Goal: Transaction & Acquisition: Book appointment/travel/reservation

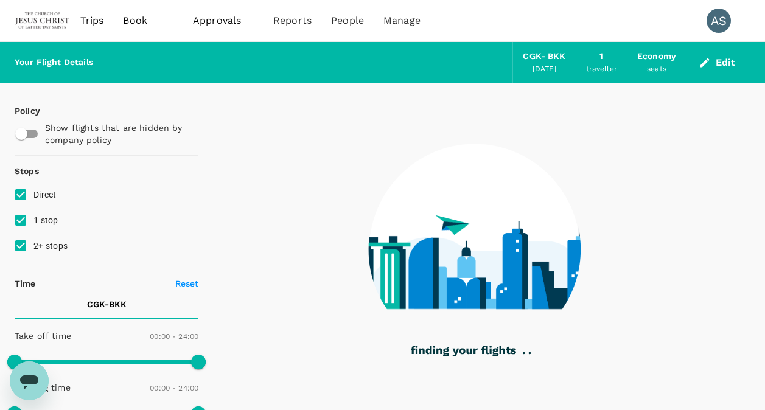
click at [546, 52] on div "CGK - BKK" at bounding box center [544, 56] width 43 height 13
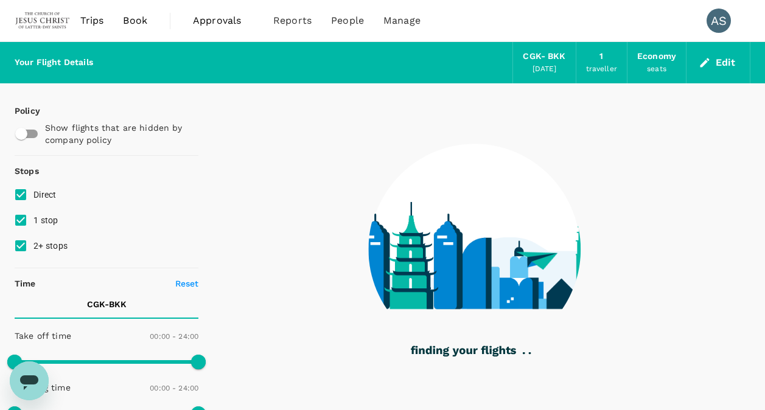
click at [713, 69] on button "Edit" at bounding box center [718, 62] width 44 height 19
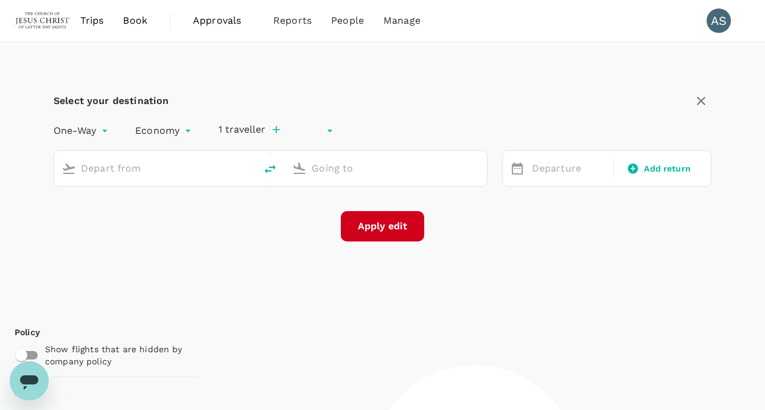
type input "undefined, undefined (any)"
type input "Soekarno-Hatta Intl (CGK)"
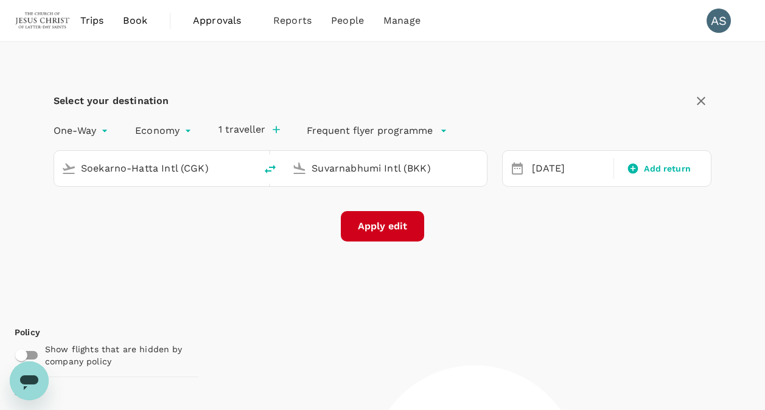
click at [345, 168] on input "Suvarnabhumi Intl (BKK)" at bounding box center [385, 168] width 149 height 19
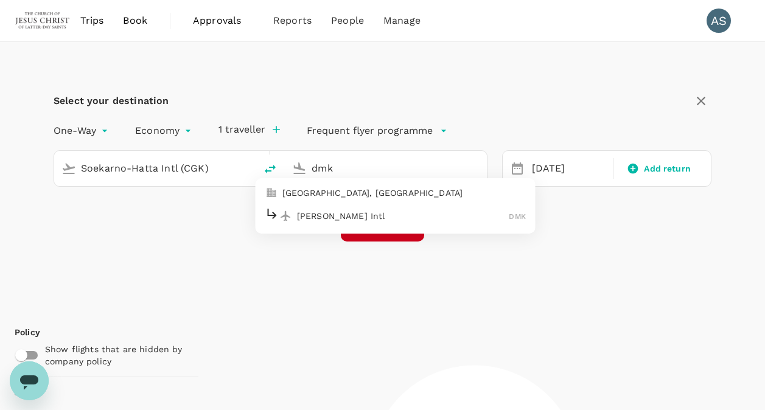
click at [371, 210] on p "[PERSON_NAME] Intl" at bounding box center [403, 216] width 212 height 12
type input "[PERSON_NAME] Intl (DMK)"
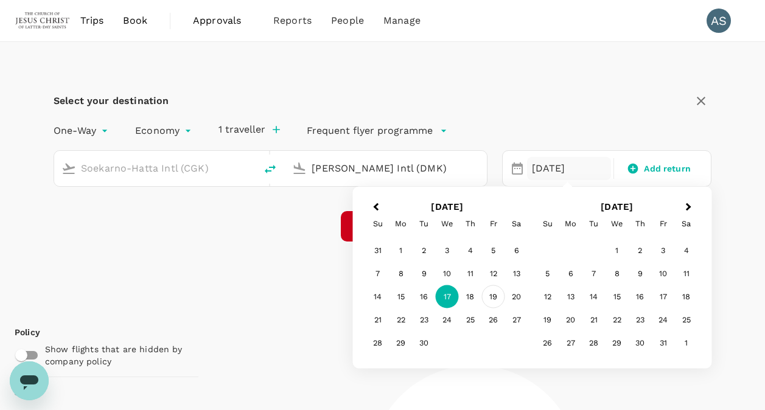
type input "1410"
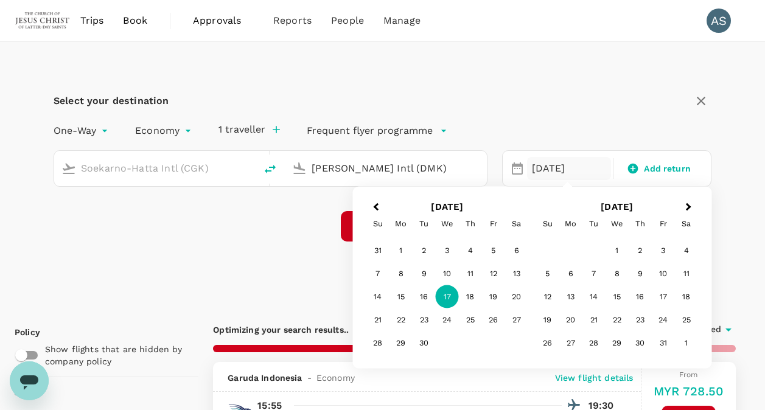
type input "MYR"
type input "[PERSON_NAME] Intl (DMK)"
click at [469, 296] on div "18" at bounding box center [470, 296] width 23 height 23
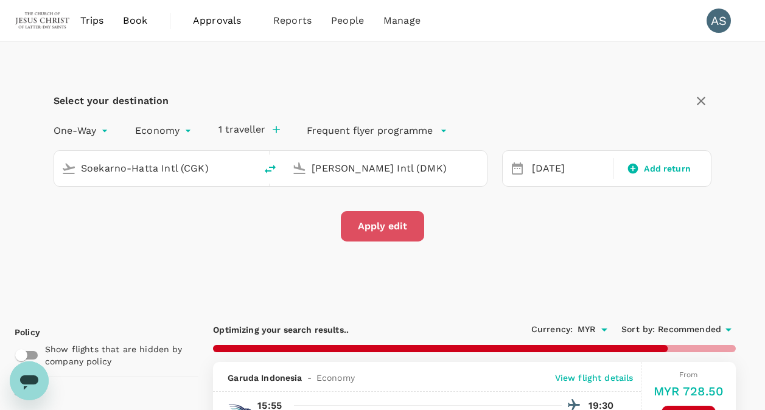
click at [382, 219] on button "Apply edit" at bounding box center [382, 226] width 83 height 30
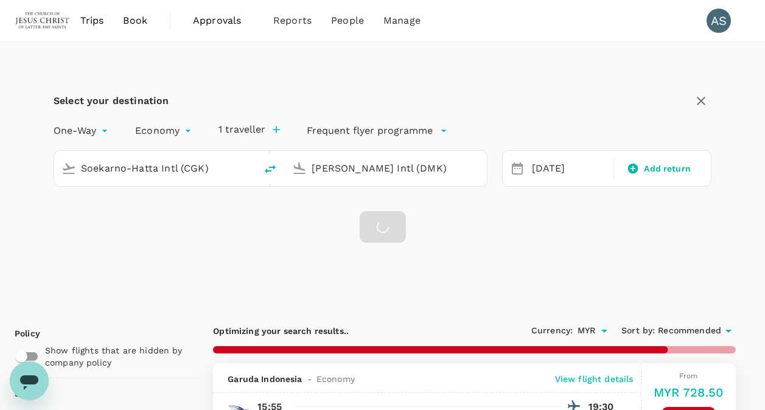
checkbox input "false"
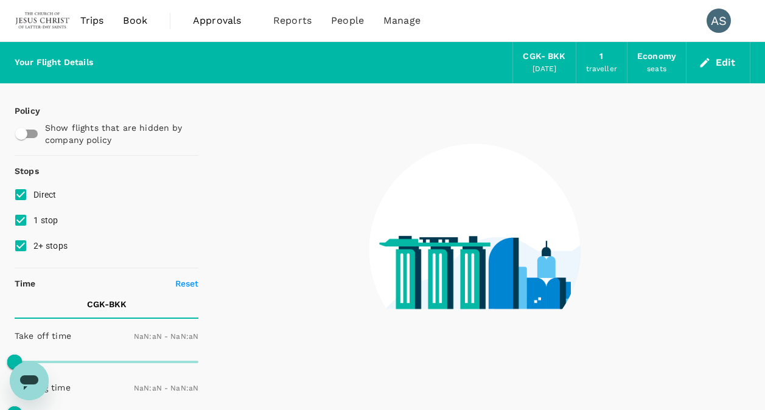
type input "1440"
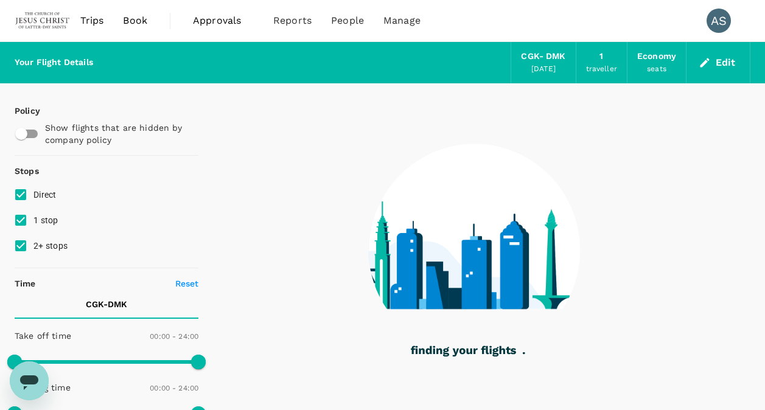
type input "870"
checkbox input "true"
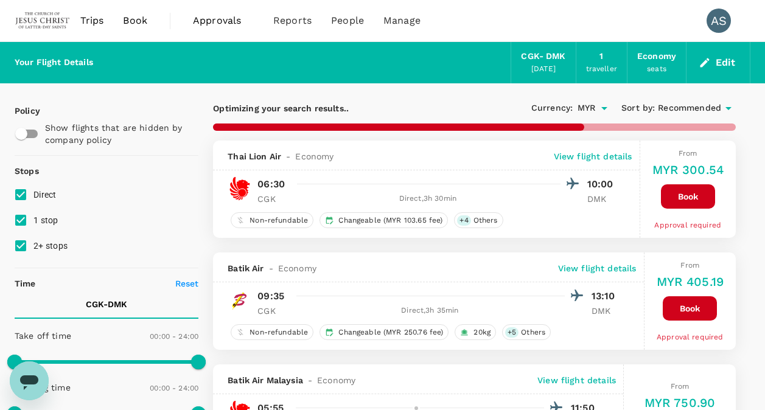
type input "1395"
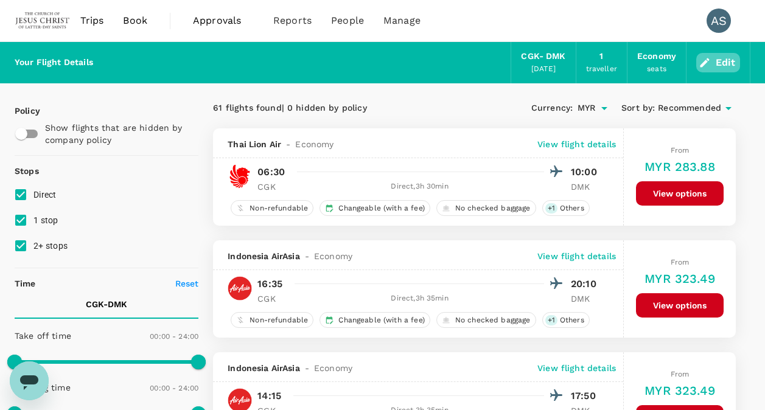
click at [715, 64] on button "Edit" at bounding box center [718, 62] width 44 height 19
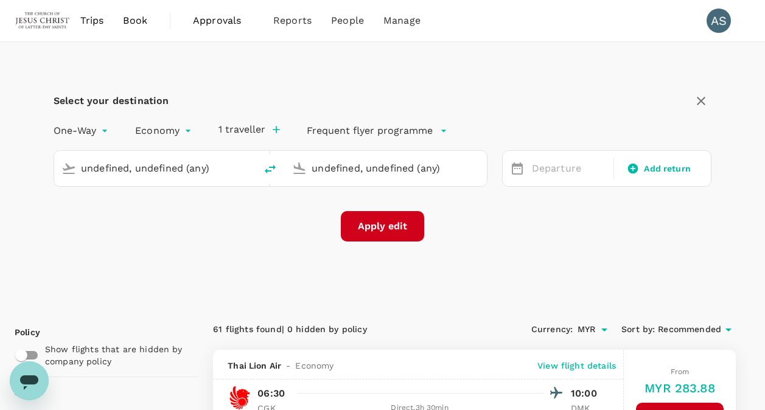
type input "Soekarno-Hatta Intl (CGK)"
type input "[PERSON_NAME] Intl (DMK)"
type input "Soekarno-Hatta Intl (CGK)"
type input "[PERSON_NAME] Intl (DMK)"
click at [353, 167] on input "[PERSON_NAME] Intl (DMK)" at bounding box center [385, 168] width 149 height 19
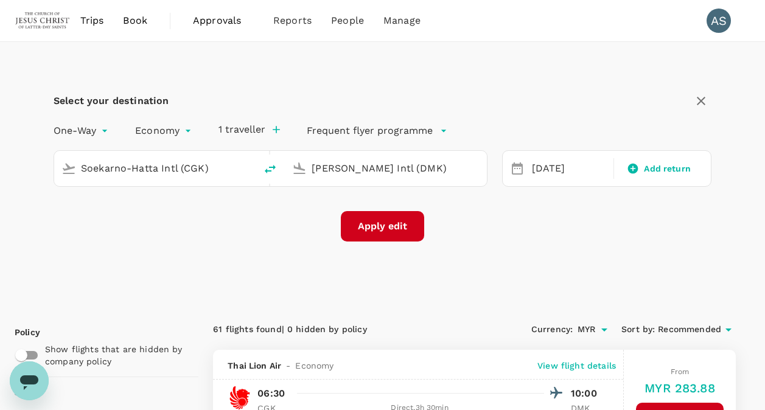
drag, startPoint x: 478, startPoint y: 201, endPoint x: 339, endPoint y: 163, distance: 143.3
click at [470, 203] on div "One-Way oneway Economy economy 1 traveller Frequent flyer programme Soekarno-Ha…" at bounding box center [383, 178] width 658 height 125
click at [353, 166] on input "[PERSON_NAME] Intl (DMK)" at bounding box center [385, 168] width 149 height 19
click at [701, 102] on icon "button" at bounding box center [700, 101] width 9 height 9
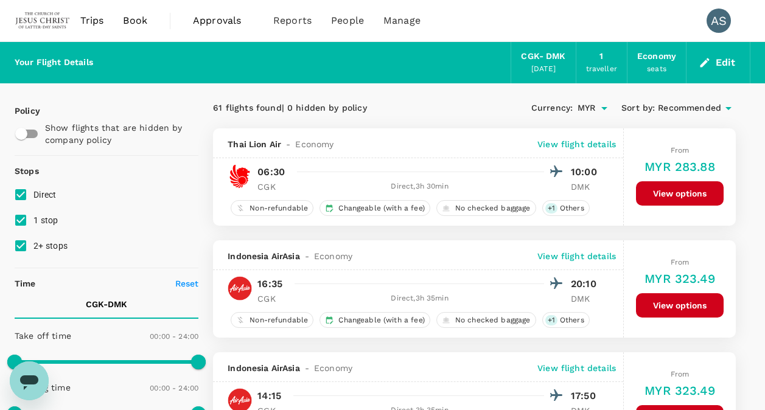
click at [723, 61] on button "Edit" at bounding box center [718, 62] width 44 height 19
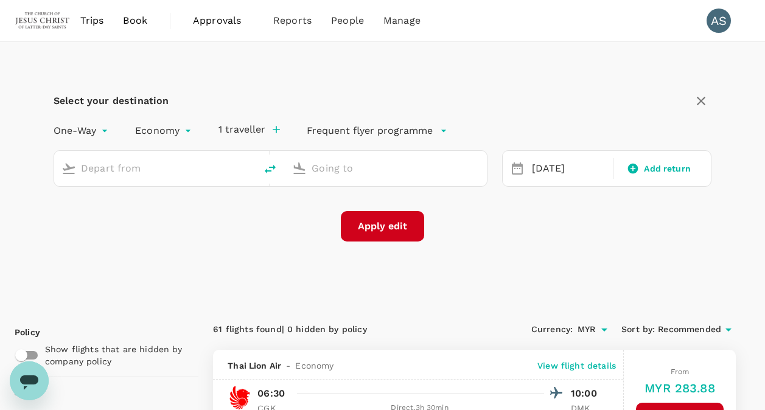
type input "Soekarno-Hatta Intl (CGK)"
type input "[PERSON_NAME] Intl (DMK)"
click at [384, 173] on input "[PERSON_NAME] Intl (DMK)" at bounding box center [385, 168] width 149 height 19
drag, startPoint x: 478, startPoint y: 161, endPoint x: 459, endPoint y: 170, distance: 20.1
click at [473, 164] on div "[PERSON_NAME] Intl (DMK)" at bounding box center [394, 168] width 167 height 19
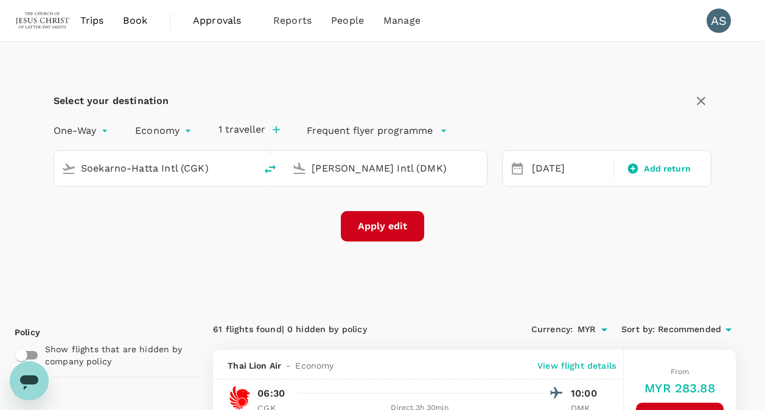
click at [459, 170] on input "[PERSON_NAME] Intl (DMK)" at bounding box center [385, 168] width 149 height 19
drag, startPoint x: 239, startPoint y: 159, endPoint x: 235, endPoint y: 185, distance: 26.5
click at [240, 161] on div "Soekarno-Hatta Intl (CGK)" at bounding box center [164, 168] width 167 height 19
drag, startPoint x: 229, startPoint y: 218, endPoint x: 287, endPoint y: 176, distance: 71.8
click at [230, 218] on div "Apply edit" at bounding box center [383, 226] width 658 height 30
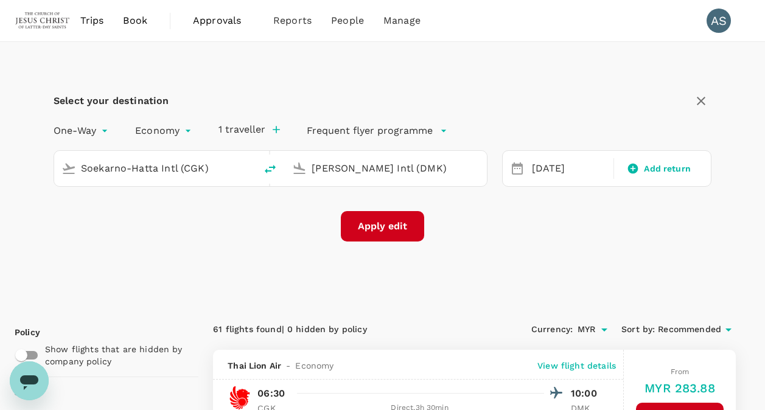
click at [304, 161] on icon at bounding box center [299, 168] width 15 height 15
click at [431, 170] on input "[PERSON_NAME] Intl (DMK)" at bounding box center [385, 168] width 149 height 19
drag, startPoint x: 431, startPoint y: 170, endPoint x: 172, endPoint y: 155, distance: 260.2
click at [172, 155] on div "Soekarno-Hatta Intl (CGK) Don Mueang Intl (DMK)" at bounding box center [271, 168] width 434 height 36
click at [469, 254] on div "Select your destination One-Way oneway Economy economy 1 traveller Frequent fly…" at bounding box center [382, 173] width 735 height 263
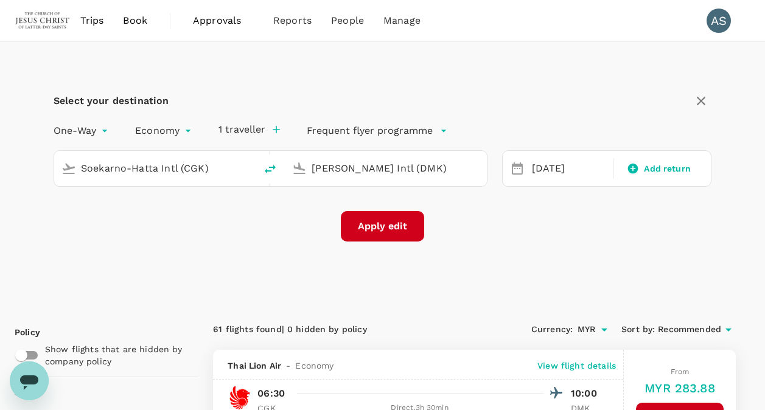
click at [126, 23] on span "Book" at bounding box center [135, 20] width 24 height 15
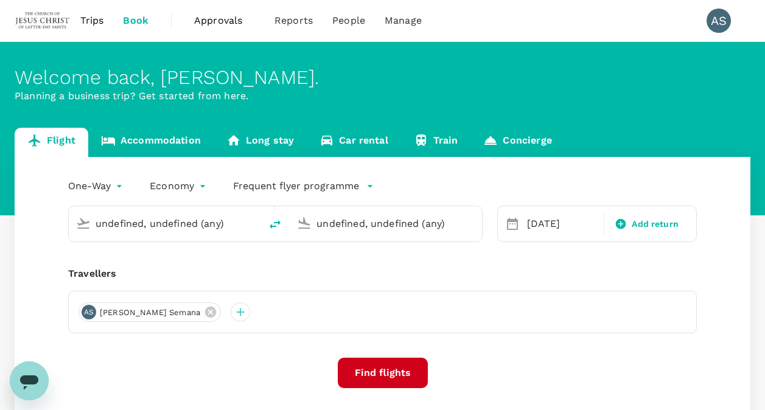
type input "Soekarno-Hatta Intl (CGK)"
type input "[PERSON_NAME] Intl (DMK)"
type input "Soekarno-Hatta Intl (CGK)"
type input "[PERSON_NAME] Intl (DMK)"
type input "Soekarno-Hatta Intl (CGK)"
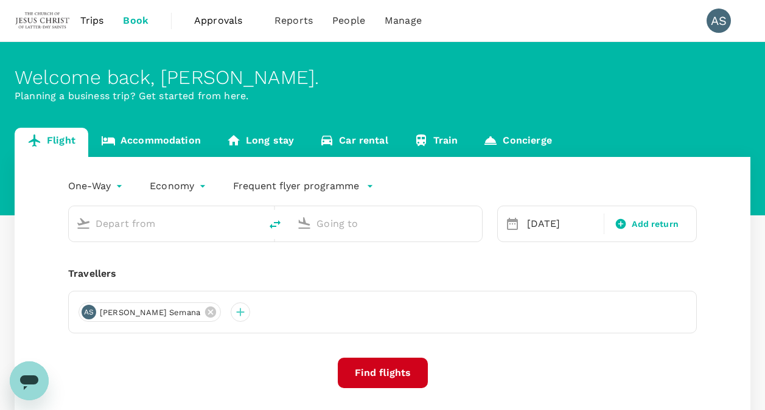
type input "[PERSON_NAME] Intl (DMK)"
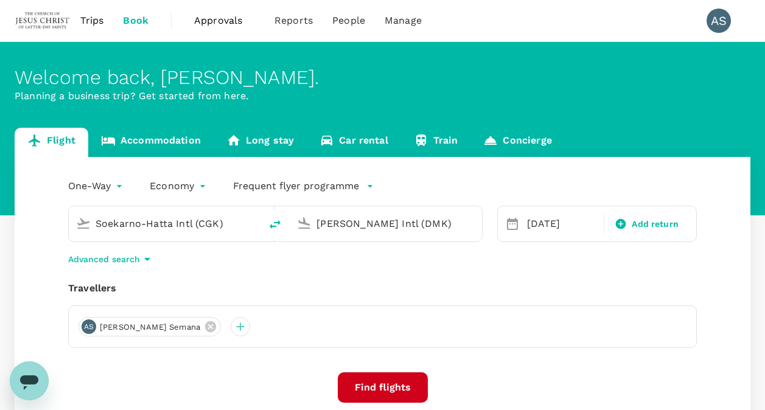
click at [328, 218] on body "Trips Book Approvals 0 Reports People Manage AS Welcome back , [PERSON_NAME] Pl…" at bounding box center [382, 292] width 765 height 584
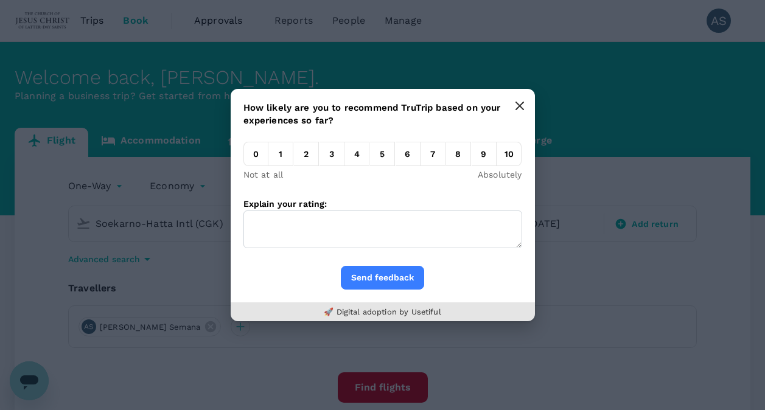
click at [519, 105] on icon "button" at bounding box center [519, 105] width 7 height 7
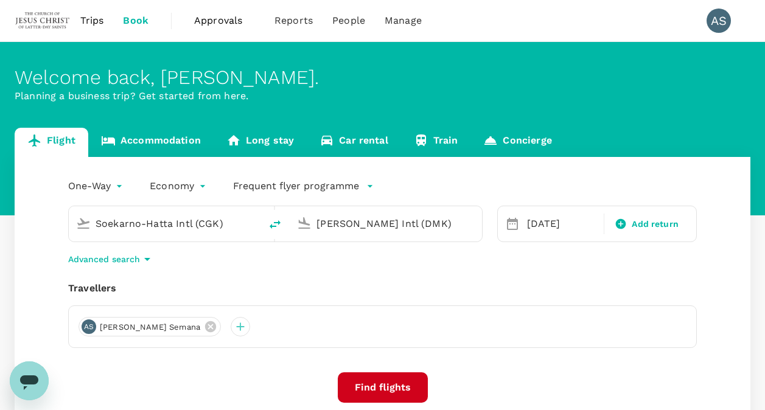
click at [378, 221] on input "[PERSON_NAME] Intl (DMK)" at bounding box center [385, 223] width 139 height 19
click at [402, 241] on div "Soekarno-Hatta Intl (CGK) Don Mueang Intl (DMK)" at bounding box center [275, 224] width 414 height 36
click at [260, 276] on div "One-Way oneway Economy economy Frequent flyer programme Soekarno-Hatta Intl (CG…" at bounding box center [382, 332] width 735 height 350
click at [400, 218] on input "[PERSON_NAME] Intl (DMK)" at bounding box center [385, 223] width 139 height 19
click at [330, 249] on div "One-Way oneway Economy economy Frequent flyer programme Soekarno-Hatta Intl (CG…" at bounding box center [382, 332] width 735 height 350
